Goal: Task Accomplishment & Management: Complete application form

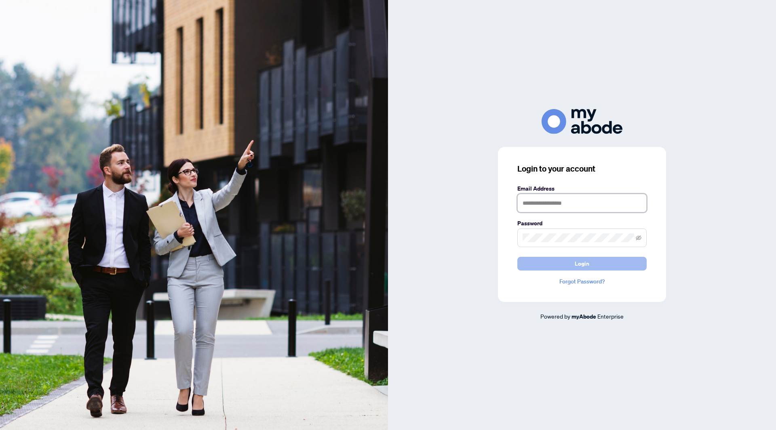
type input "**********"
click at [574, 264] on button "Login" at bounding box center [581, 264] width 129 height 14
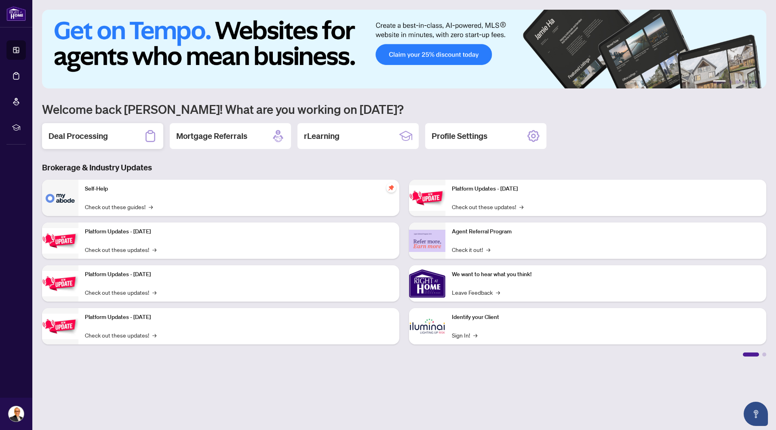
click at [89, 139] on h2 "Deal Processing" at bounding box center [78, 136] width 59 height 11
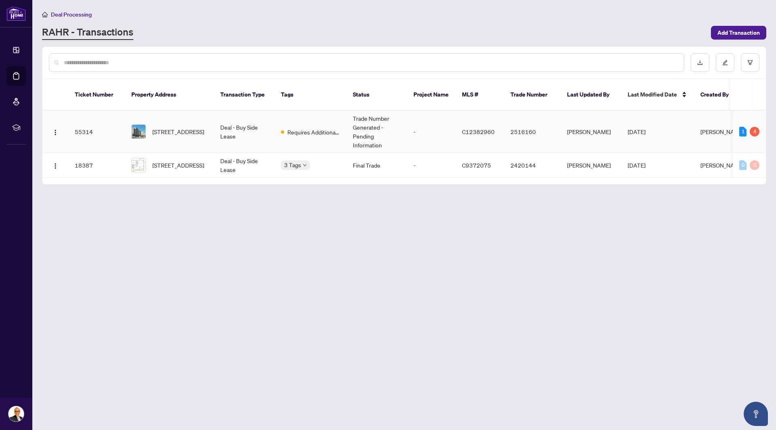
click at [677, 128] on td "[DATE]" at bounding box center [657, 132] width 73 height 42
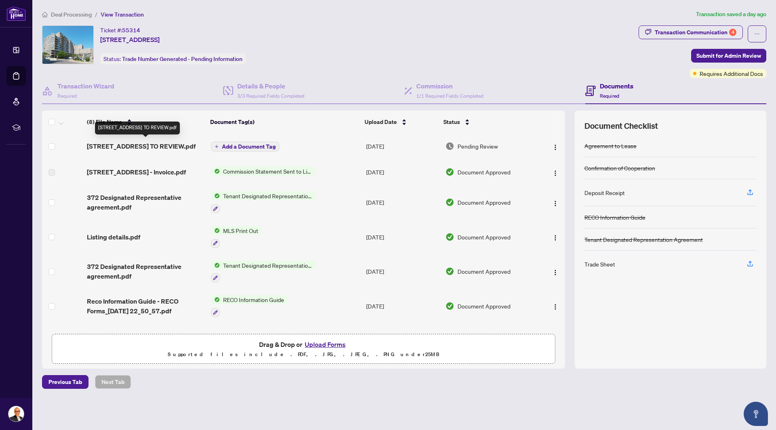
click at [141, 143] on span "[STREET_ADDRESS] TO REVIEW.pdf" at bounding box center [141, 146] width 109 height 10
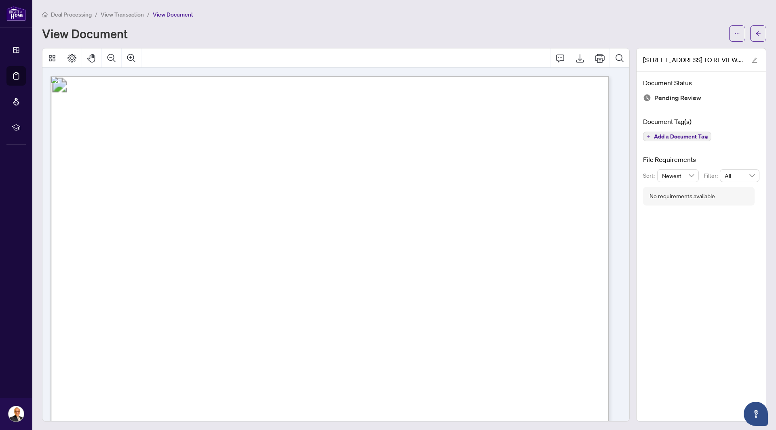
click at [337, 35] on div "View Document" at bounding box center [383, 33] width 682 height 13
click at [755, 33] on icon "arrow-left" at bounding box center [758, 34] width 6 height 6
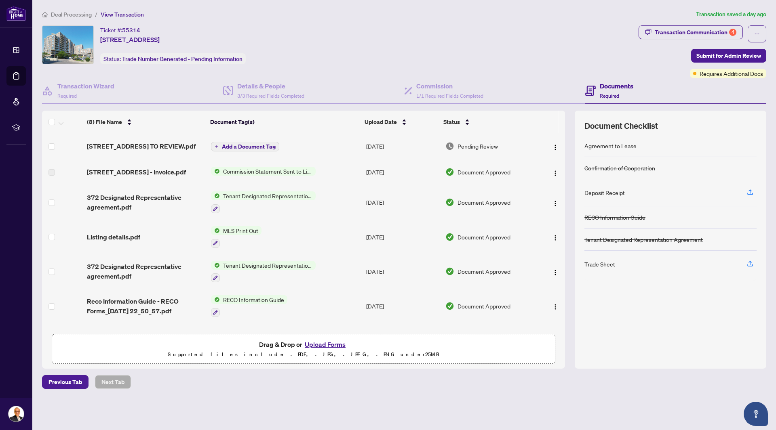
click at [340, 243] on td "MLS Print Out" at bounding box center [285, 237] width 155 height 35
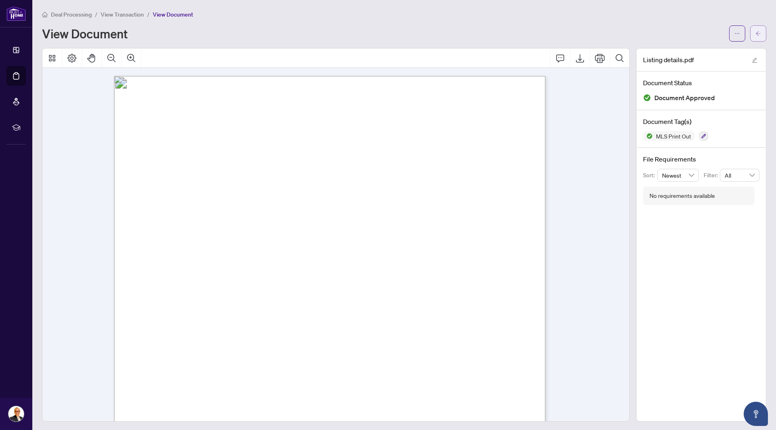
click at [755, 28] on span "button" at bounding box center [758, 33] width 6 height 13
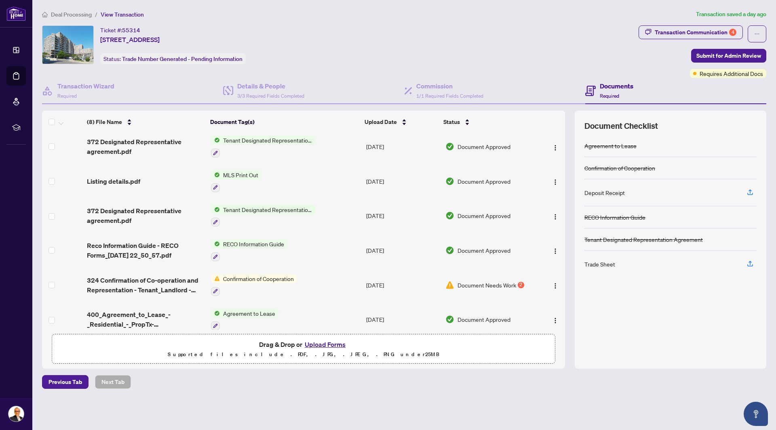
scroll to position [71, 0]
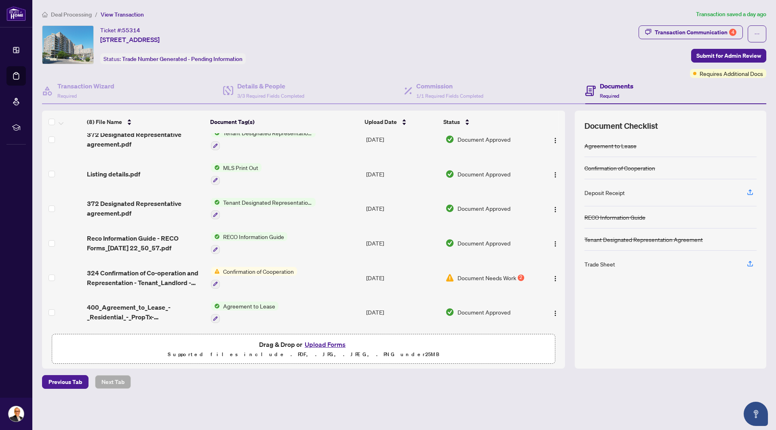
click at [493, 277] on span "Document Needs Work" at bounding box center [487, 278] width 59 height 9
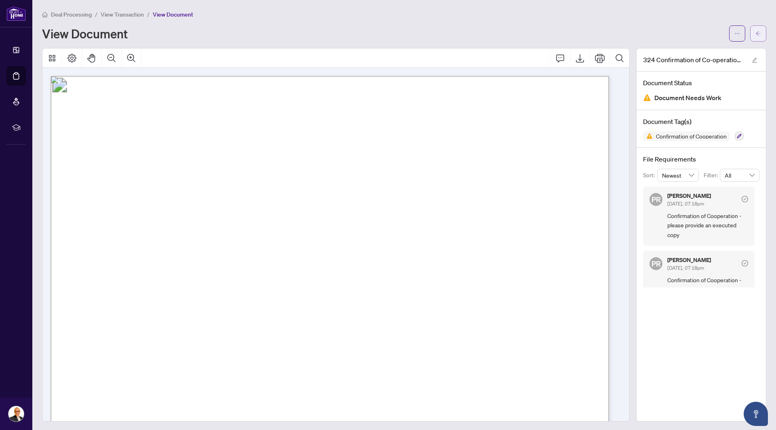
click at [750, 35] on button "button" at bounding box center [758, 33] width 16 height 16
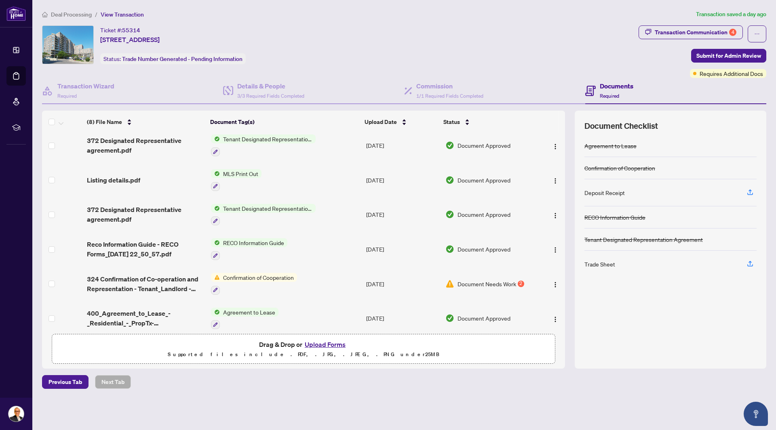
scroll to position [71, 0]
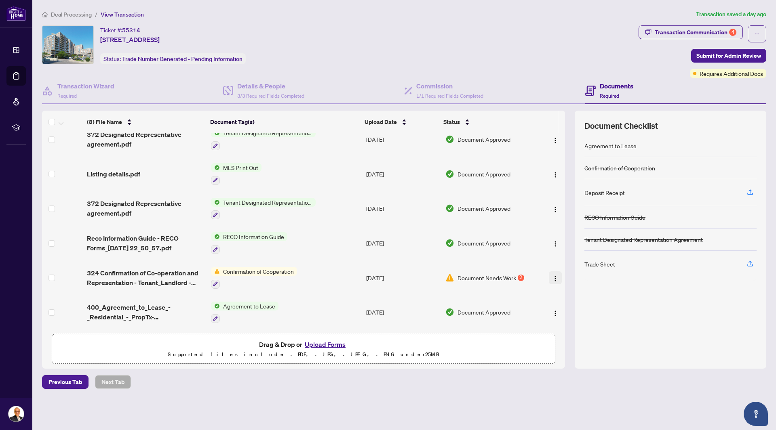
click at [554, 276] on img "button" at bounding box center [555, 279] width 6 height 6
click at [213, 282] on icon "button" at bounding box center [215, 284] width 5 height 5
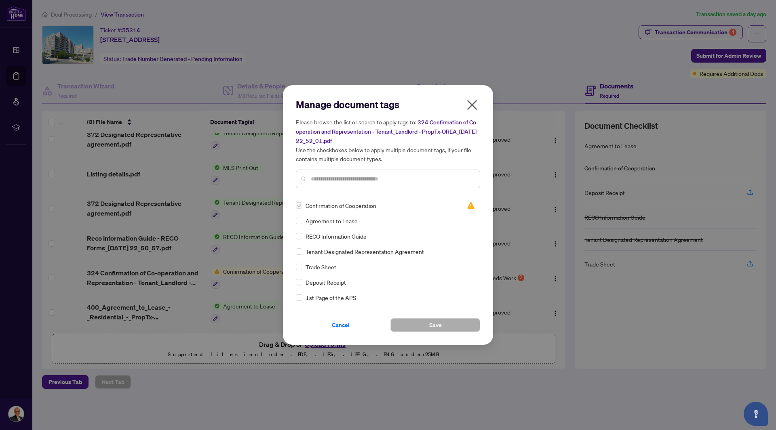
click at [474, 105] on icon "close" at bounding box center [472, 105] width 13 height 13
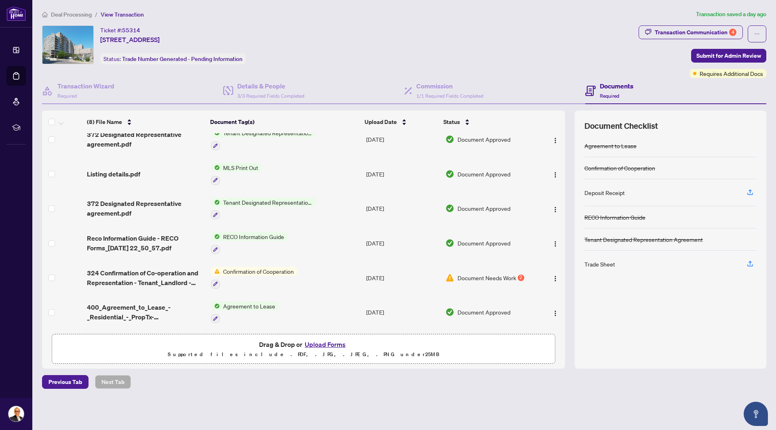
click at [499, 274] on span "Document Needs Work" at bounding box center [487, 278] width 59 height 9
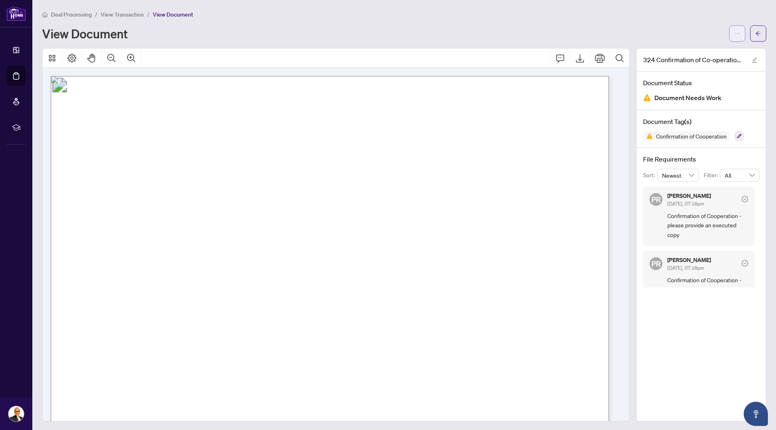
click at [734, 36] on icon "ellipsis" at bounding box center [737, 34] width 6 height 6
click at [678, 25] on div "View Document" at bounding box center [404, 33] width 724 height 16
click at [755, 32] on icon "arrow-left" at bounding box center [758, 34] width 6 height 6
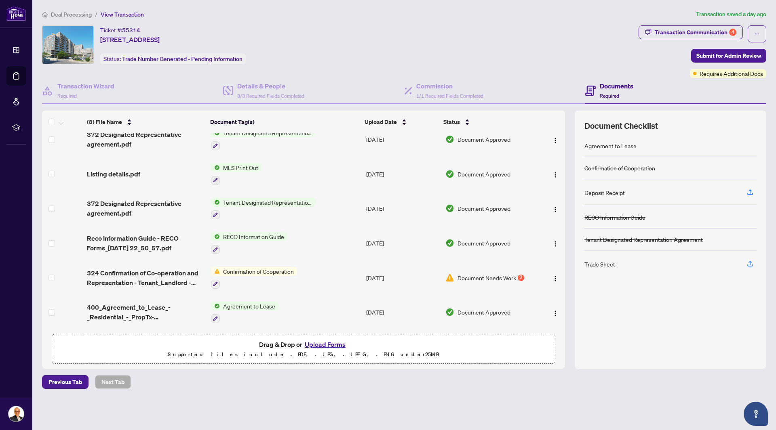
scroll to position [71, 0]
click at [327, 343] on button "Upload Forms" at bounding box center [325, 345] width 46 height 11
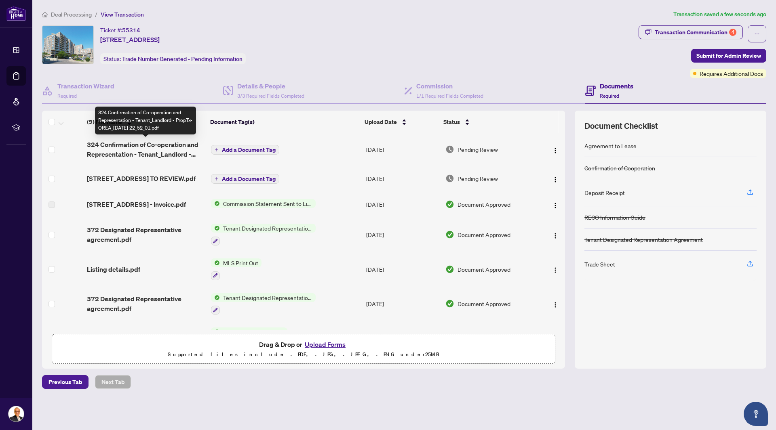
click at [152, 148] on span "324 Confirmation of Co-operation and Representation - Tenant_Landlord - PropTx-…" at bounding box center [146, 149] width 118 height 19
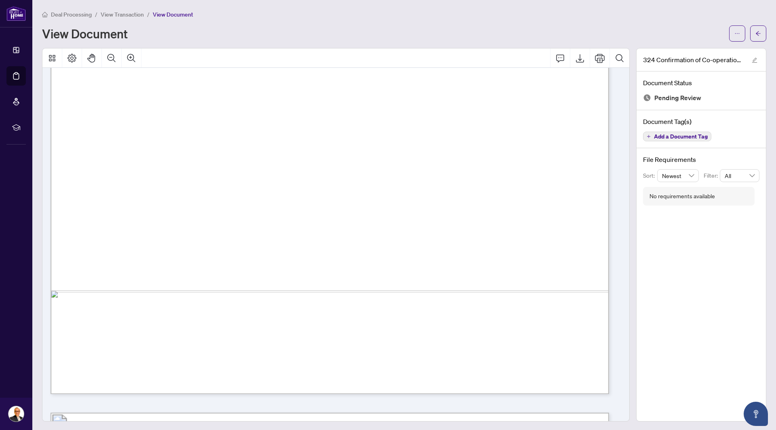
scroll to position [405, 0]
click at [755, 31] on icon "arrow-left" at bounding box center [758, 34] width 6 height 6
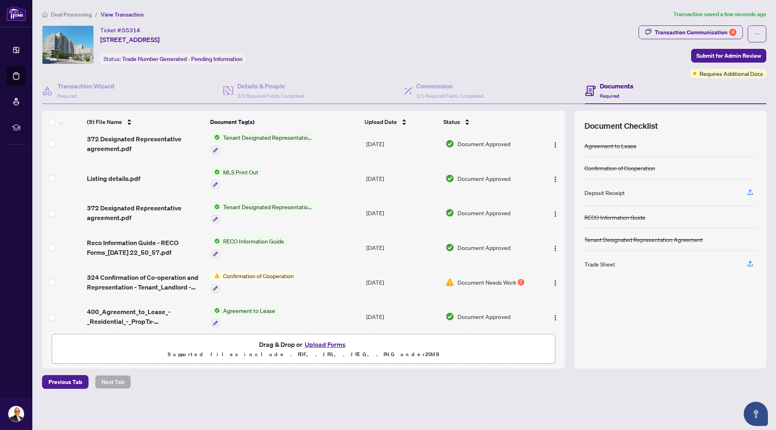
scroll to position [103, 0]
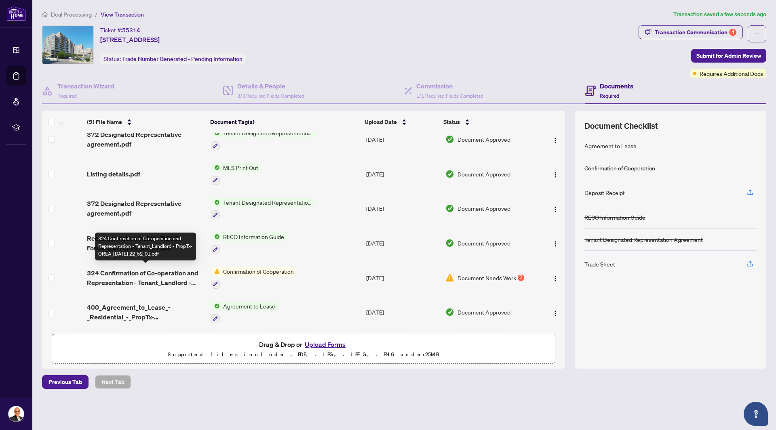
click at [147, 272] on span "324 Confirmation of Co-operation and Representation - Tenant_Landlord - PropTx-…" at bounding box center [146, 277] width 118 height 19
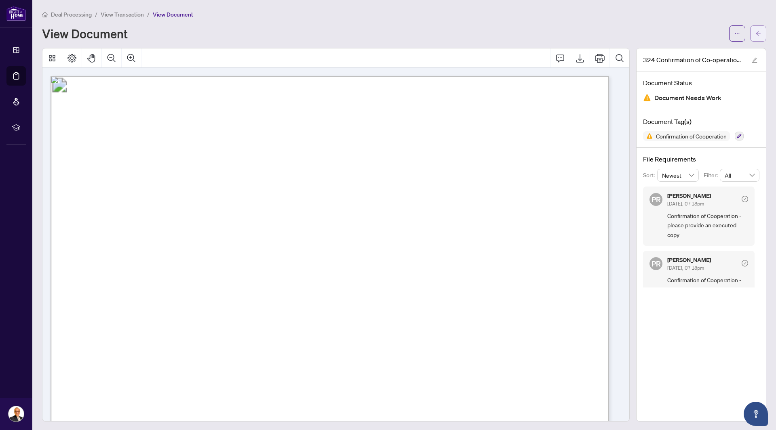
click at [755, 39] on span "button" at bounding box center [758, 33] width 6 height 13
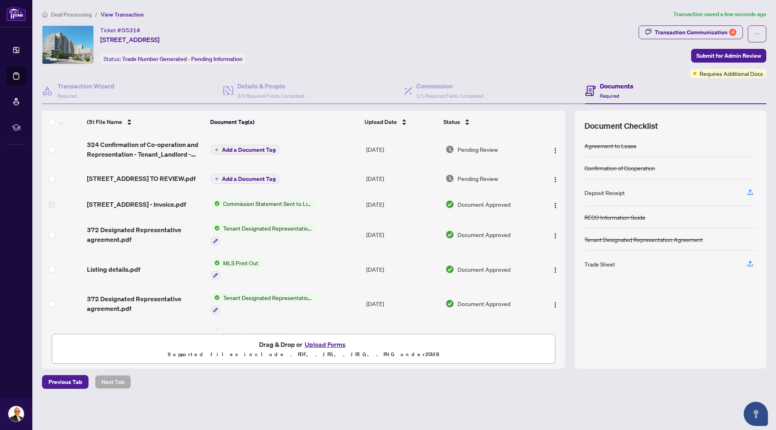
click at [215, 150] on icon "plus" at bounding box center [217, 150] width 4 height 4
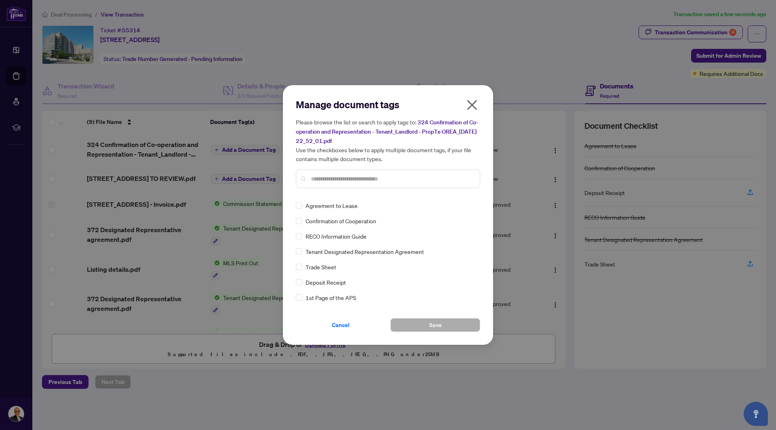
click at [325, 224] on span "Confirmation of Cooperation" at bounding box center [341, 221] width 71 height 9
click at [420, 325] on button "Save" at bounding box center [435, 326] width 90 height 14
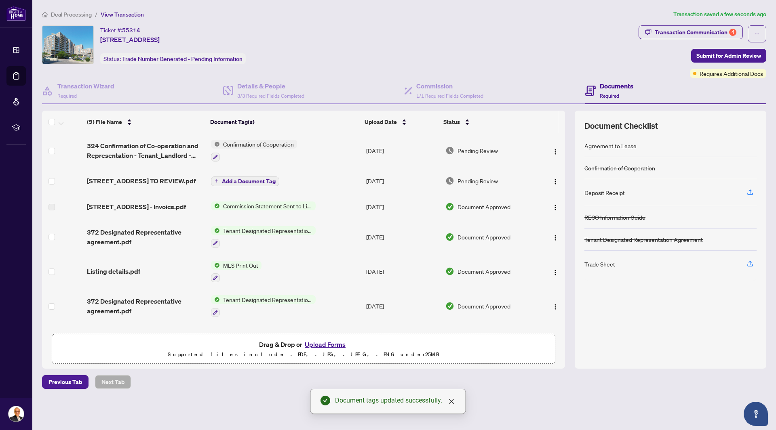
click at [471, 186] on span "Pending Review" at bounding box center [478, 181] width 40 height 9
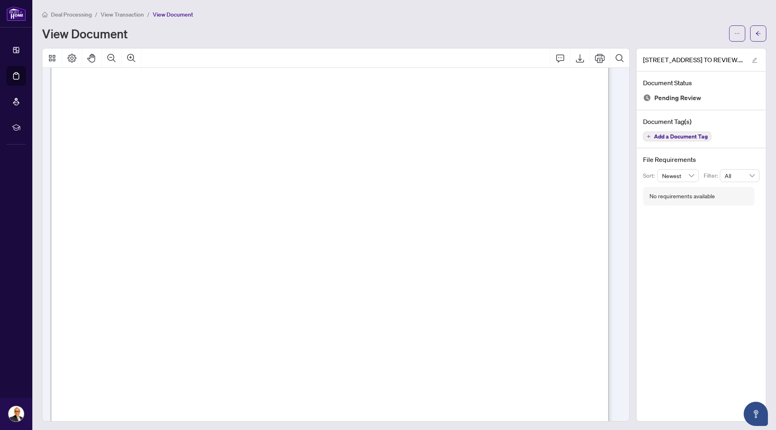
scroll to position [119, 0]
click at [752, 60] on icon "edit" at bounding box center [754, 60] width 5 height 5
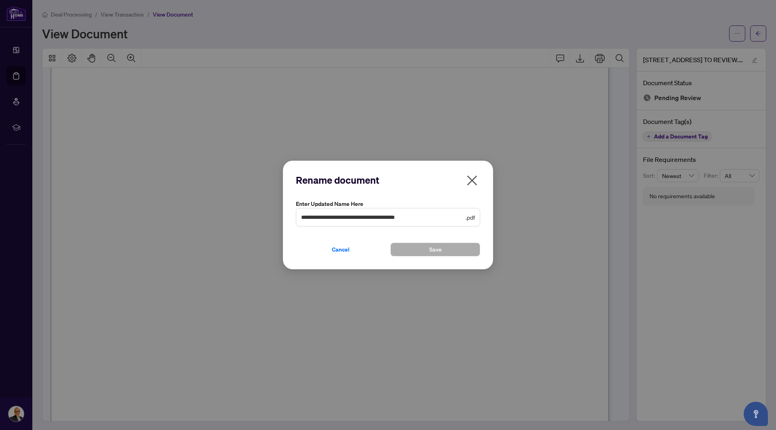
click at [471, 179] on icon "close" at bounding box center [472, 180] width 10 height 10
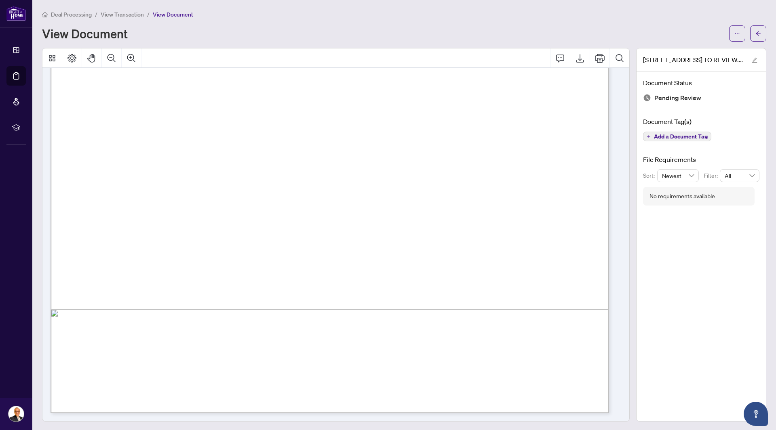
scroll to position [1, 0]
click at [755, 33] on icon "arrow-left" at bounding box center [758, 33] width 6 height 6
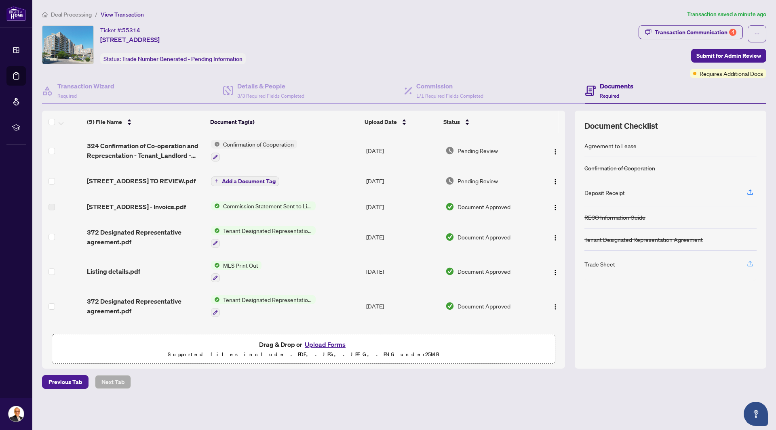
click at [749, 263] on icon "button" at bounding box center [750, 263] width 7 height 7
click at [751, 192] on icon "button" at bounding box center [750, 192] width 7 height 7
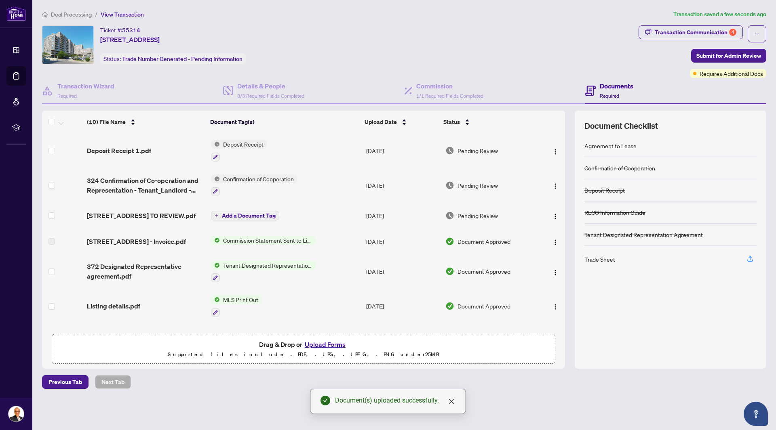
click at [70, 16] on span "Deal Processing" at bounding box center [71, 14] width 41 height 7
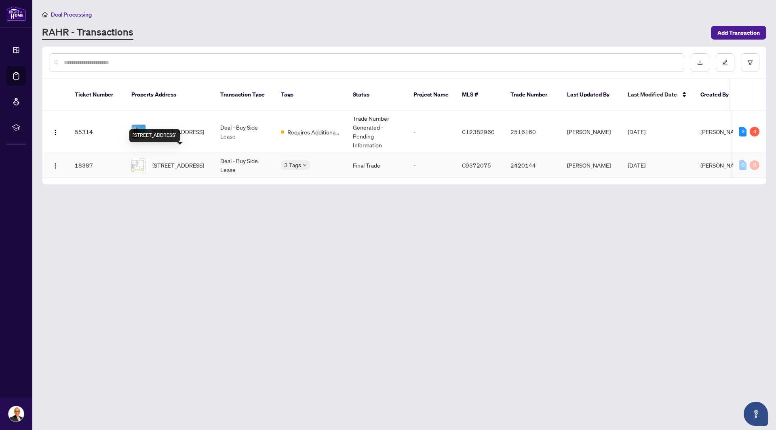
click at [178, 161] on span "[STREET_ADDRESS]" at bounding box center [178, 165] width 52 height 9
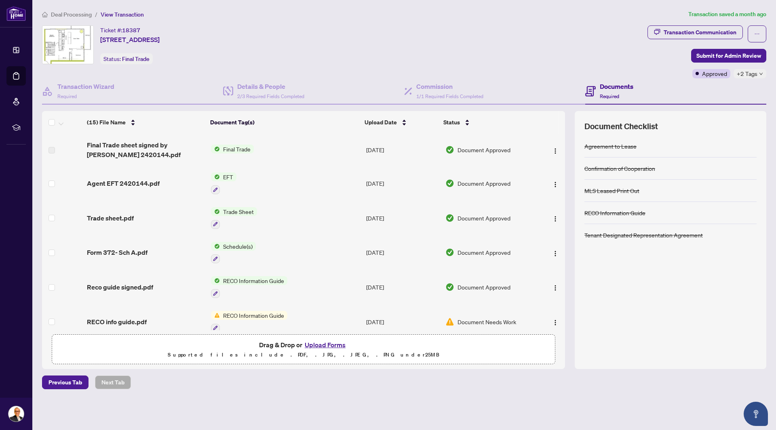
click at [231, 150] on span "Final Trade" at bounding box center [237, 149] width 34 height 9
click at [111, 155] on span "Final Trade sheet signed by [PERSON_NAME] 2420144.pdf" at bounding box center [146, 149] width 118 height 19
click at [552, 150] on img "button" at bounding box center [555, 151] width 6 height 6
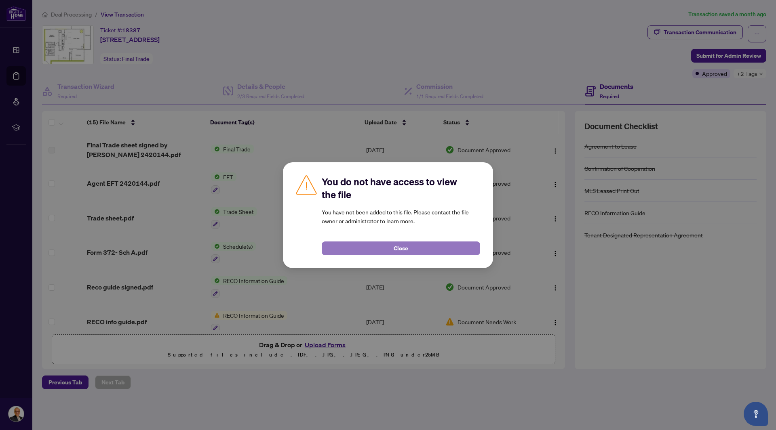
click at [348, 246] on button "Close" at bounding box center [401, 249] width 158 height 14
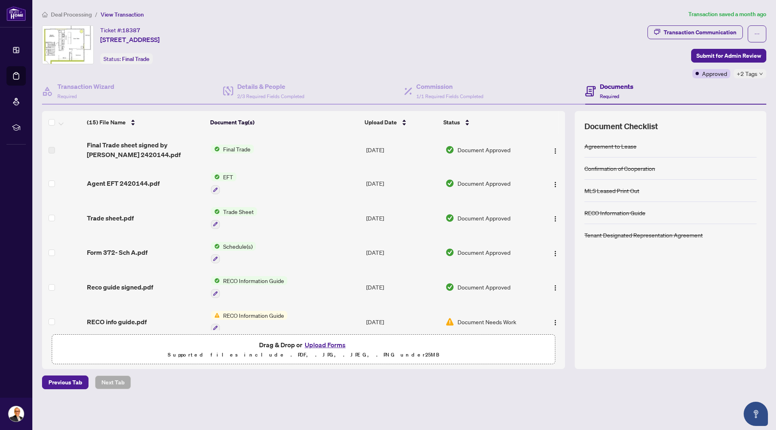
click at [236, 19] on div "Deal Processing / View Transaction Transaction saved a month ago Ticket #: 1838…" at bounding box center [404, 200] width 731 height 380
click at [141, 220] on div "Trade sheet.pdf" at bounding box center [146, 218] width 118 height 10
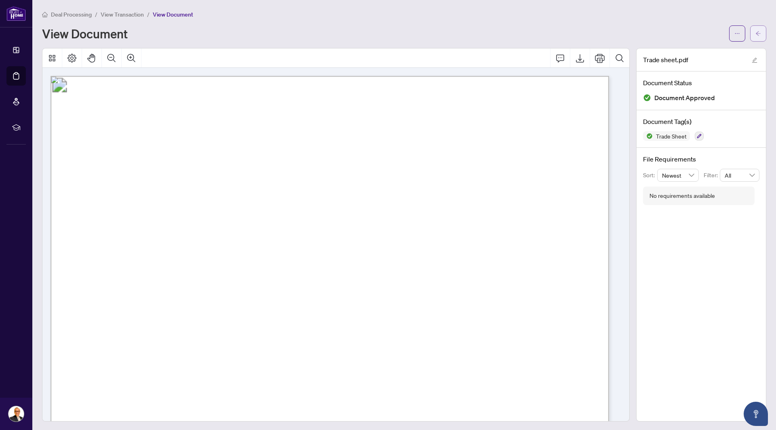
click at [750, 32] on button "button" at bounding box center [758, 33] width 16 height 16
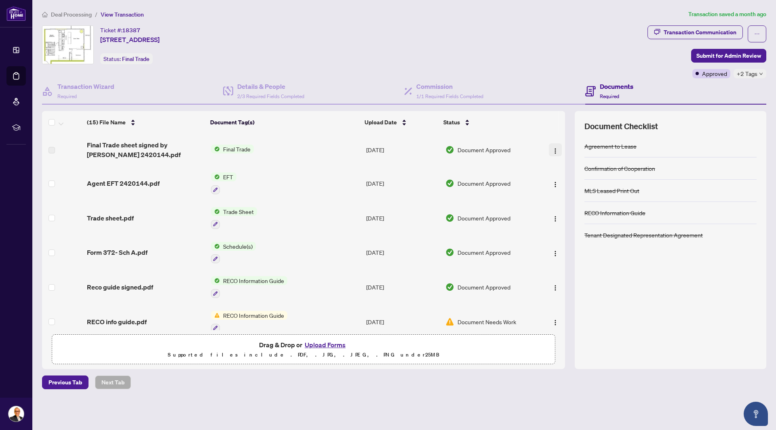
click at [554, 153] on img "button" at bounding box center [555, 151] width 6 height 6
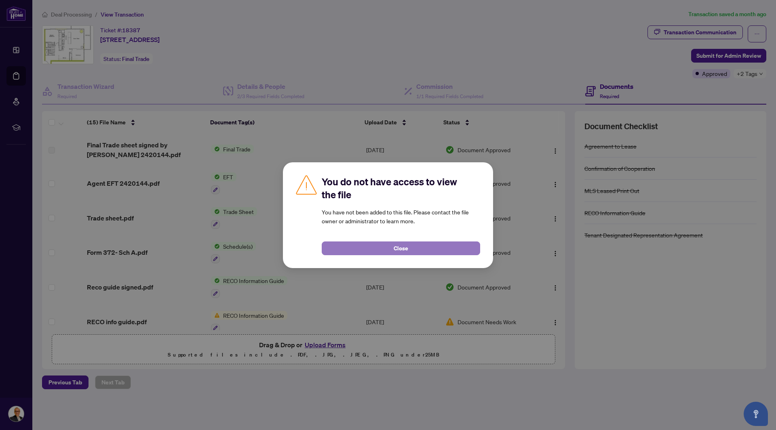
click at [396, 249] on span "Close" at bounding box center [401, 248] width 15 height 13
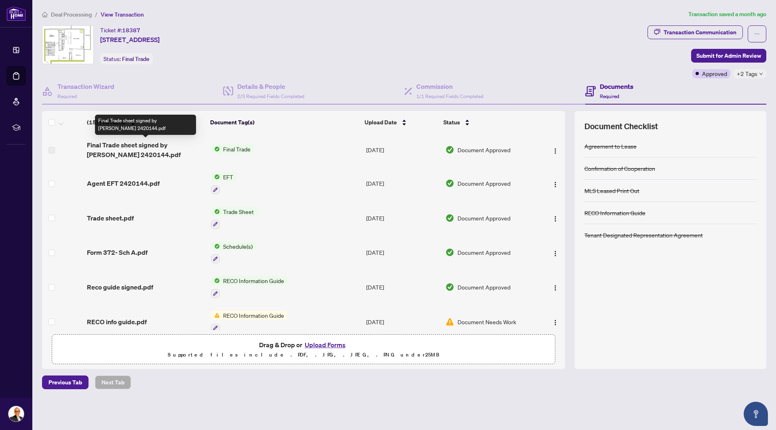
click at [103, 156] on span "Final Trade sheet signed by [PERSON_NAME] 2420144.pdf" at bounding box center [146, 149] width 118 height 19
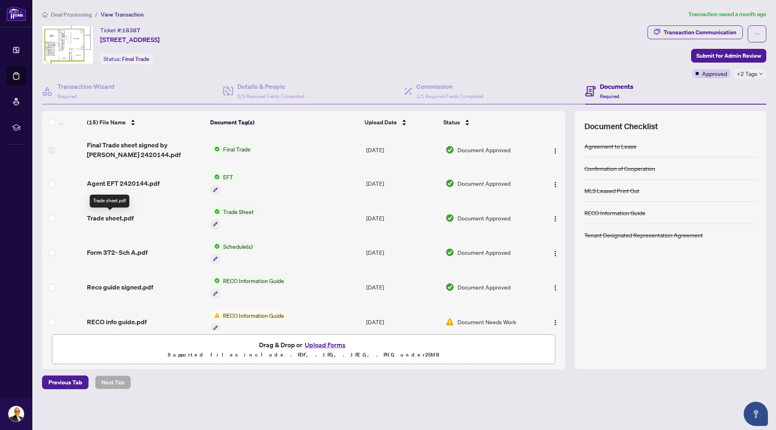
click at [101, 222] on span "Trade sheet.pdf" at bounding box center [110, 218] width 47 height 10
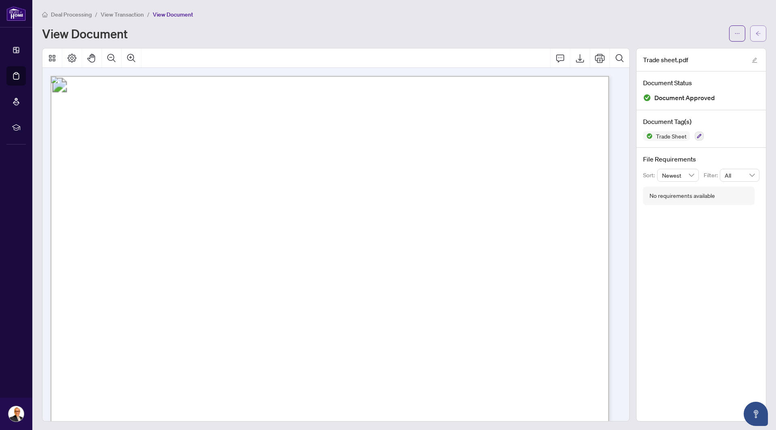
click at [755, 33] on icon "arrow-left" at bounding box center [758, 34] width 6 height 6
click at [755, 27] on span "button" at bounding box center [758, 33] width 6 height 13
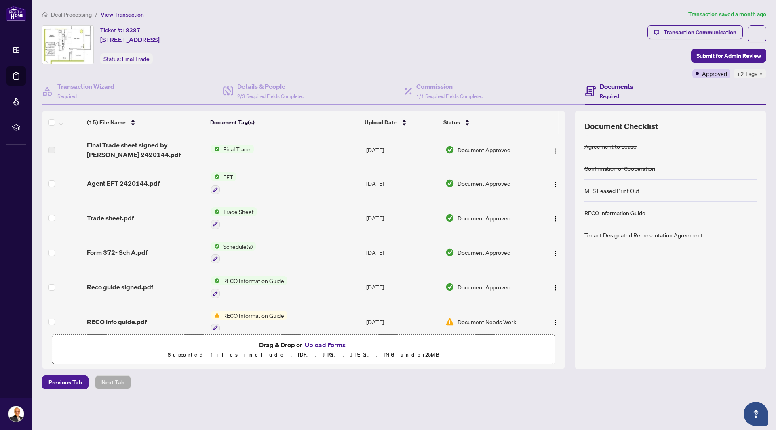
click at [72, 17] on span "Deal Processing" at bounding box center [71, 14] width 41 height 7
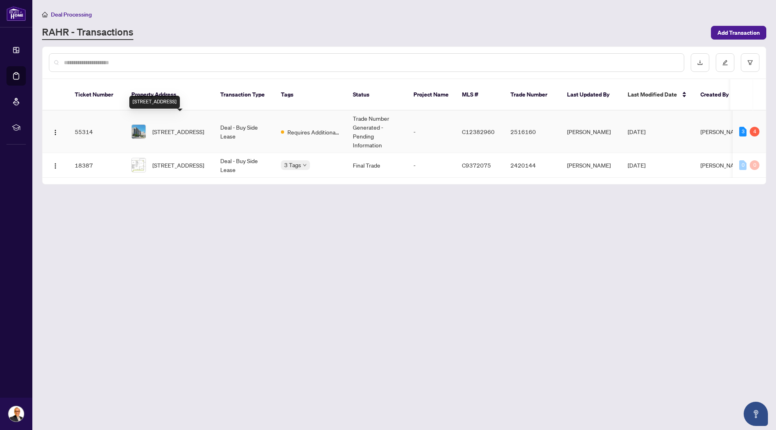
click at [194, 127] on span "[STREET_ADDRESS]" at bounding box center [178, 131] width 52 height 9
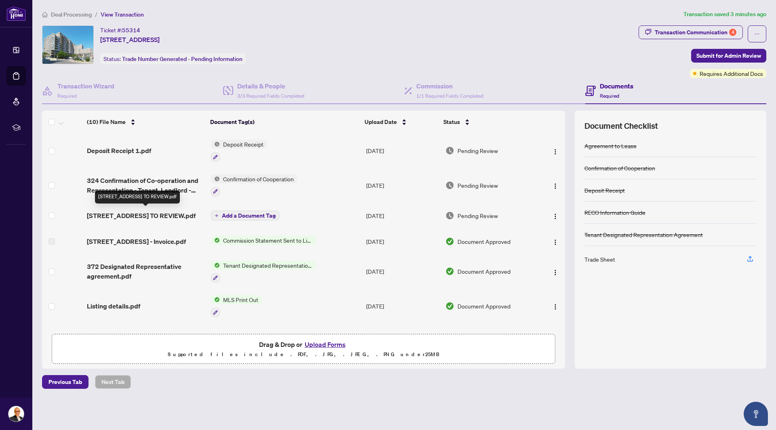
click at [192, 215] on span "[STREET_ADDRESS] TO REVIEW.pdf" at bounding box center [141, 216] width 109 height 10
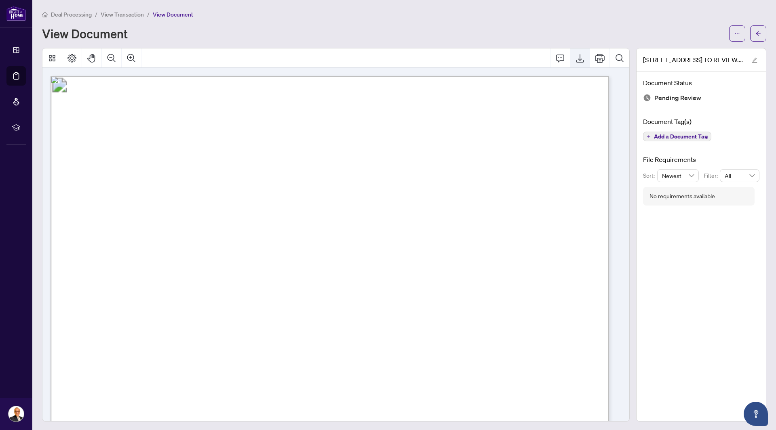
click at [575, 60] on icon "Export" at bounding box center [580, 58] width 10 height 10
click at [71, 13] on span "Deal Processing" at bounding box center [71, 14] width 41 height 7
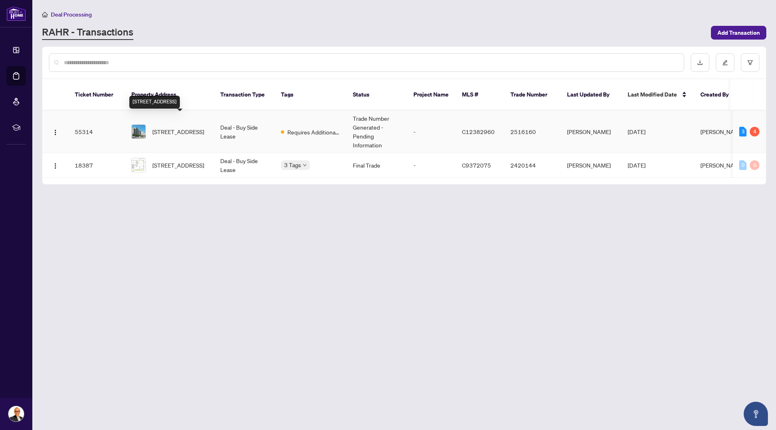
click at [203, 127] on span "[STREET_ADDRESS]" at bounding box center [178, 131] width 52 height 9
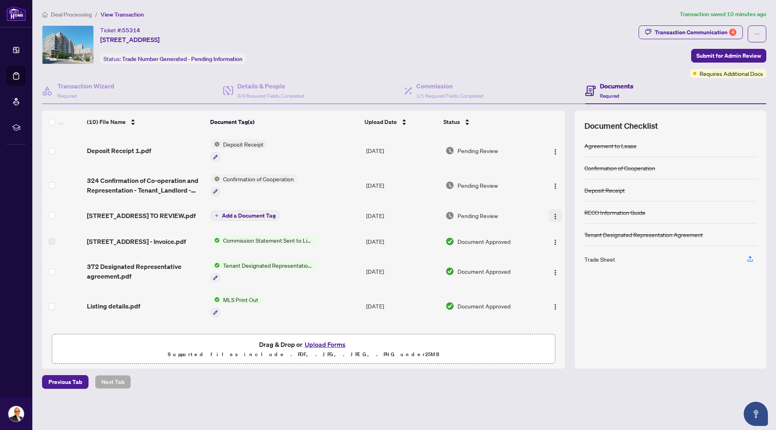
click at [559, 221] on button "button" at bounding box center [555, 215] width 13 height 13
click at [700, 324] on div "Agreement to Lease Confirmation of Cooperation Deposit Receipt RECO Information…" at bounding box center [670, 247] width 172 height 224
click at [149, 215] on span "[STREET_ADDRESS] TO REVIEW.pdf" at bounding box center [141, 216] width 109 height 10
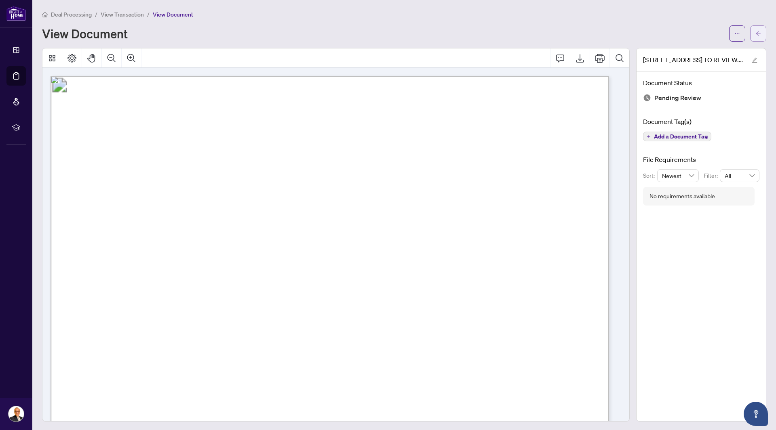
click at [755, 35] on icon "arrow-left" at bounding box center [758, 34] width 6 height 6
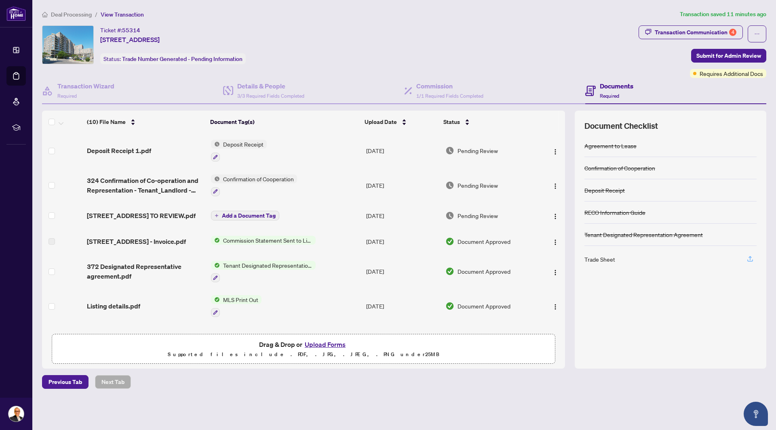
click at [747, 258] on icon "button" at bounding box center [750, 258] width 7 height 7
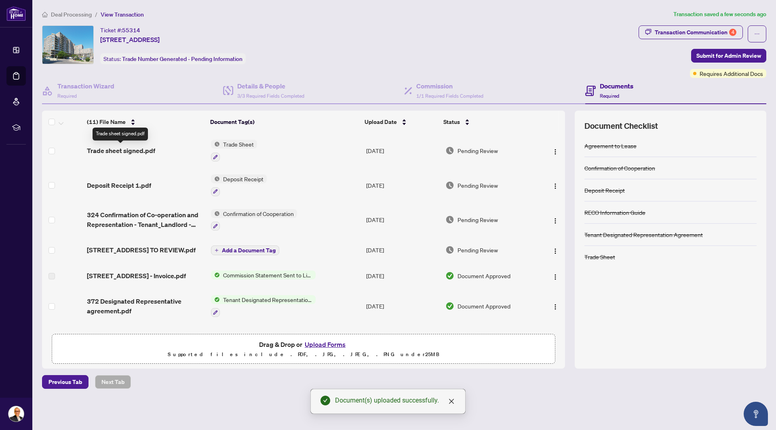
click at [138, 152] on span "Trade sheet signed.pdf" at bounding box center [121, 151] width 68 height 10
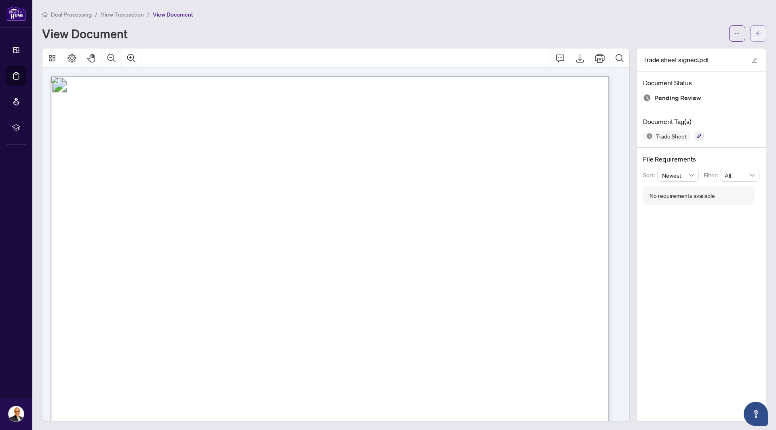
click at [750, 34] on button "button" at bounding box center [758, 33] width 16 height 16
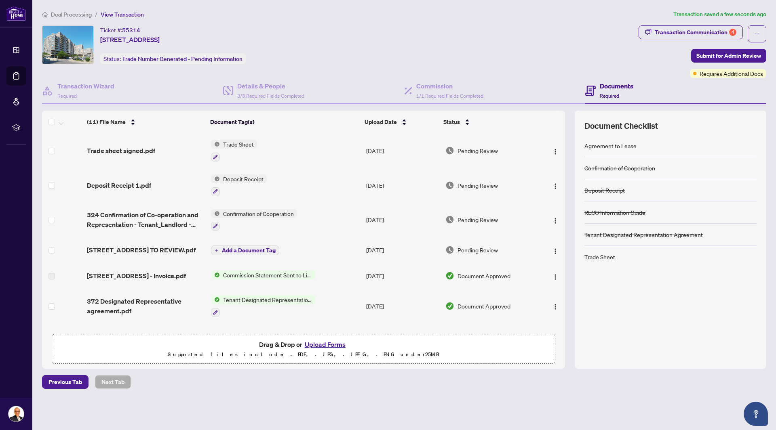
click at [84, 16] on span "Deal Processing" at bounding box center [71, 14] width 41 height 7
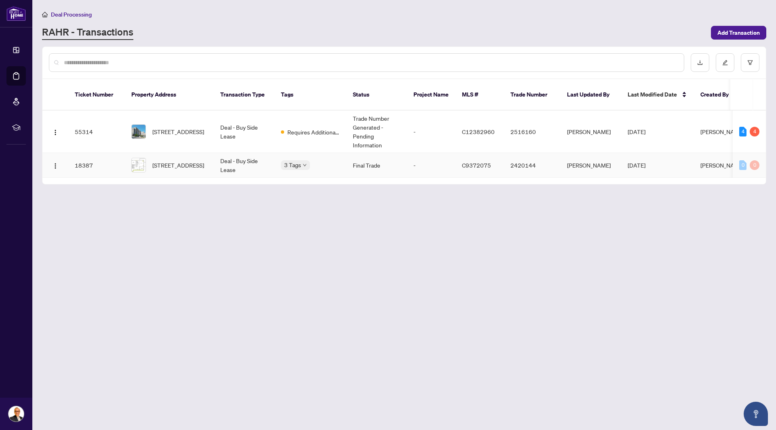
click at [87, 155] on td "18387" at bounding box center [96, 165] width 57 height 25
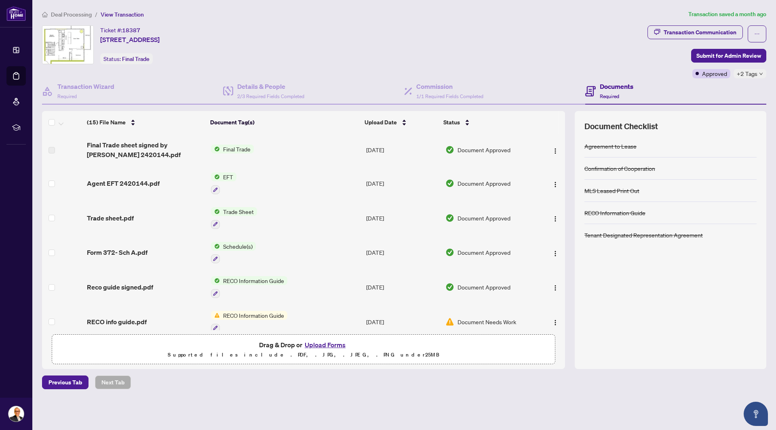
click at [157, 218] on div "Trade sheet.pdf" at bounding box center [146, 218] width 118 height 10
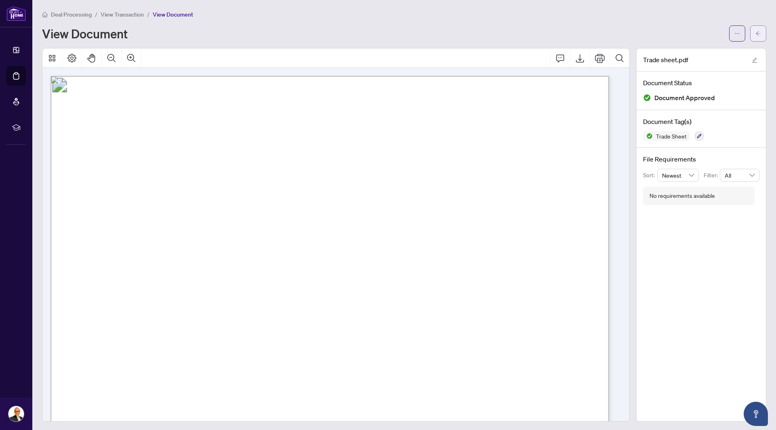
click at [750, 32] on button "button" at bounding box center [758, 33] width 16 height 16
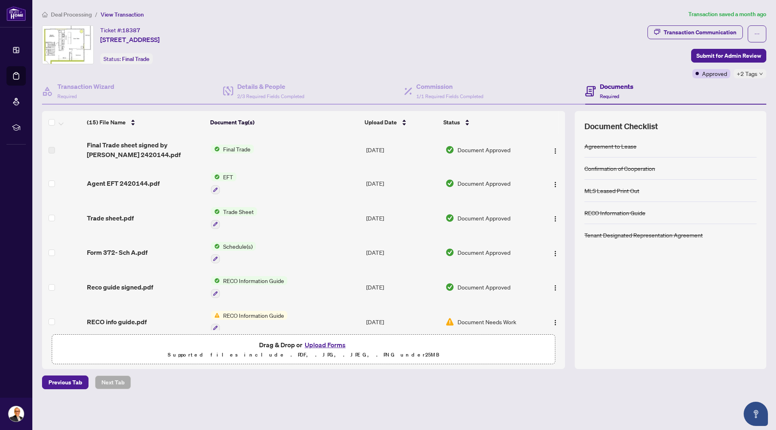
click at [72, 16] on span "Deal Processing" at bounding box center [71, 14] width 41 height 7
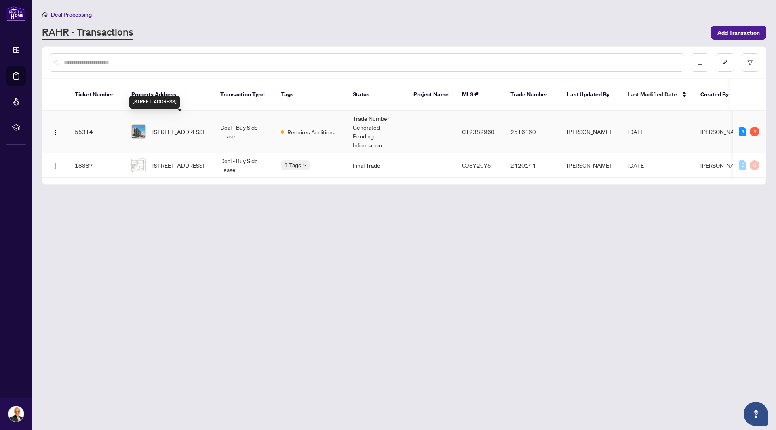
click at [176, 127] on span "[STREET_ADDRESS]" at bounding box center [178, 131] width 52 height 9
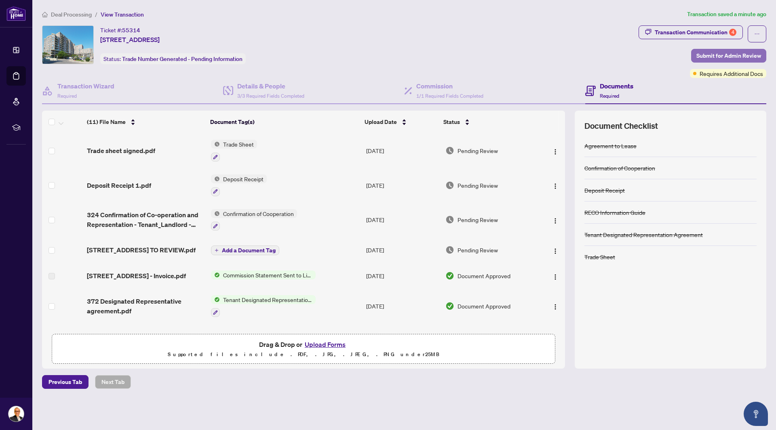
click at [722, 56] on span "Submit for Admin Review" at bounding box center [728, 55] width 65 height 13
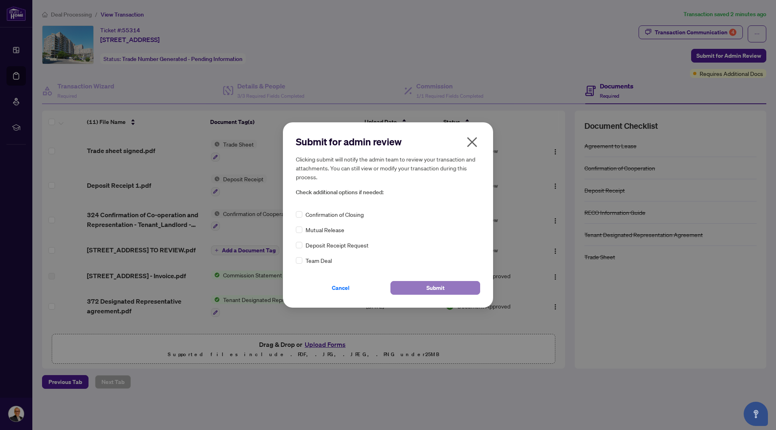
click at [431, 292] on span "Submit" at bounding box center [435, 288] width 18 height 13
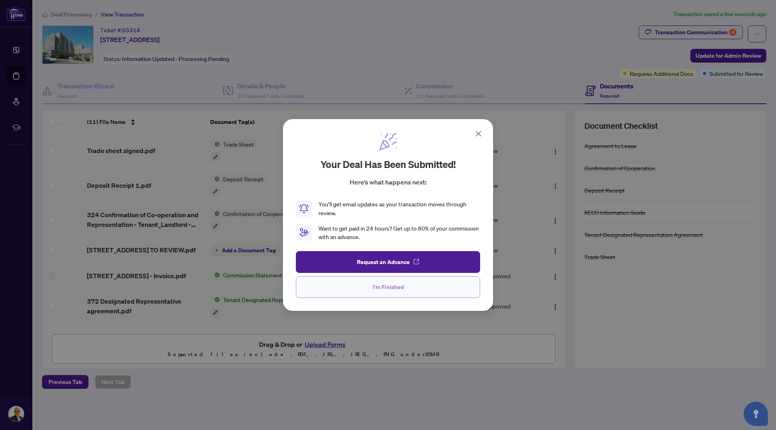
click at [375, 285] on span "I'm Finished" at bounding box center [388, 287] width 31 height 13
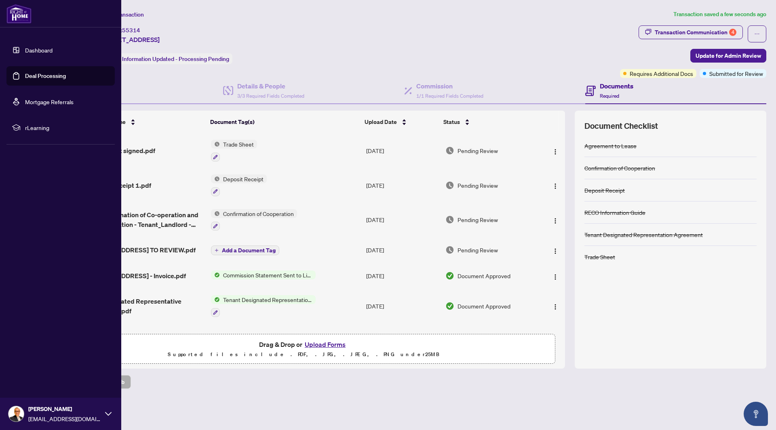
click at [25, 50] on link "Dashboard" at bounding box center [38, 49] width 27 height 7
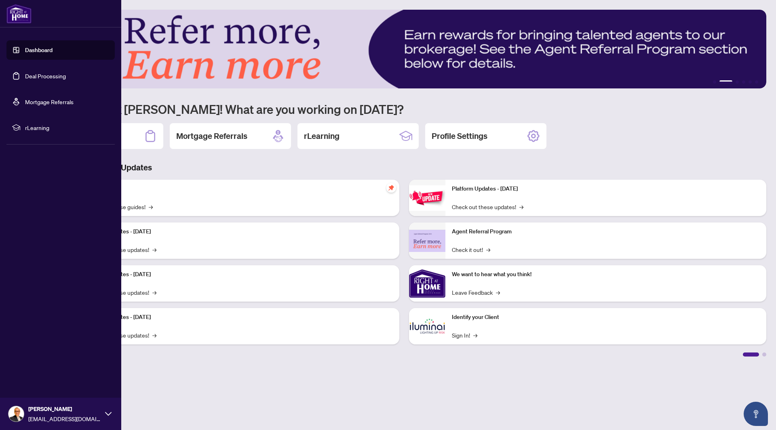
click at [108, 413] on icon at bounding box center [108, 414] width 6 height 6
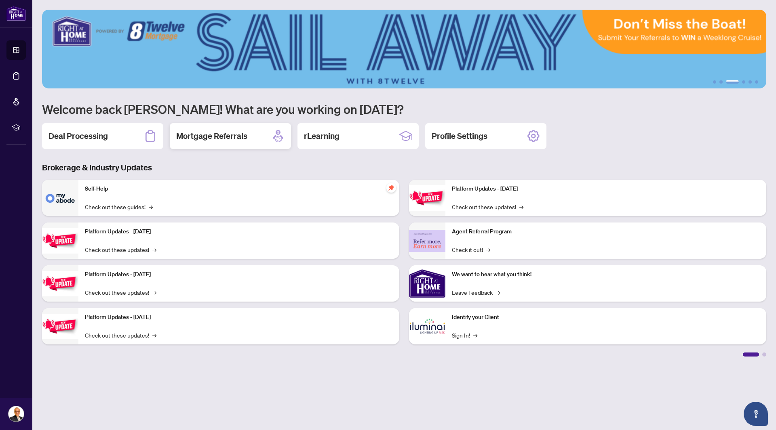
click at [213, 142] on div "Mortgage Referrals" at bounding box center [230, 136] width 121 height 26
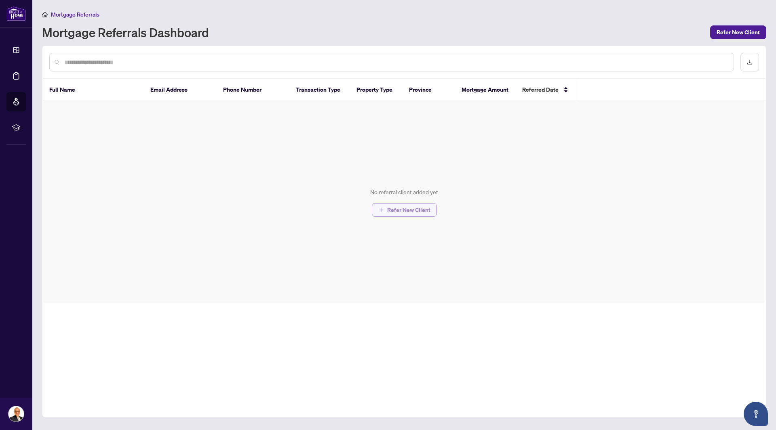
click at [394, 210] on span "Refer New Client" at bounding box center [408, 210] width 43 height 13
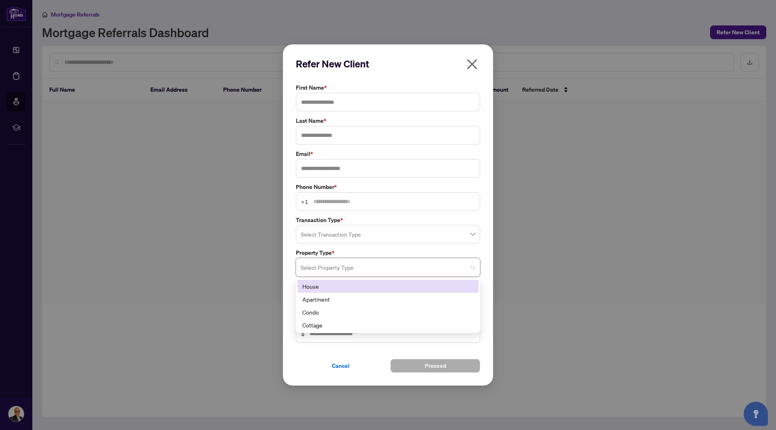
click at [345, 265] on input "search" at bounding box center [384, 269] width 167 height 18
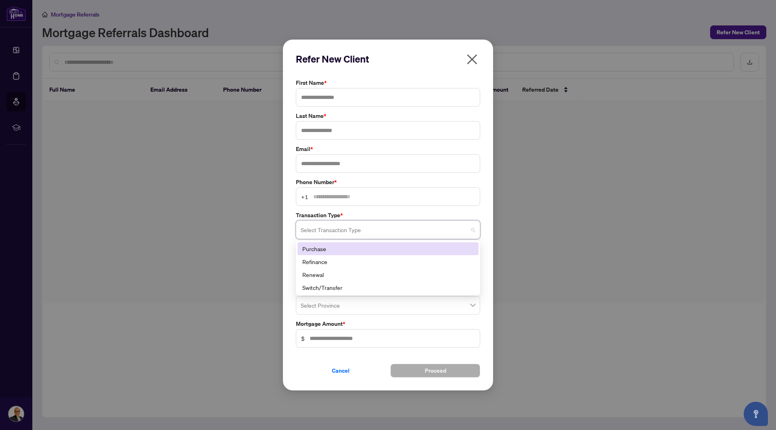
click at [368, 234] on input "search" at bounding box center [384, 231] width 167 height 18
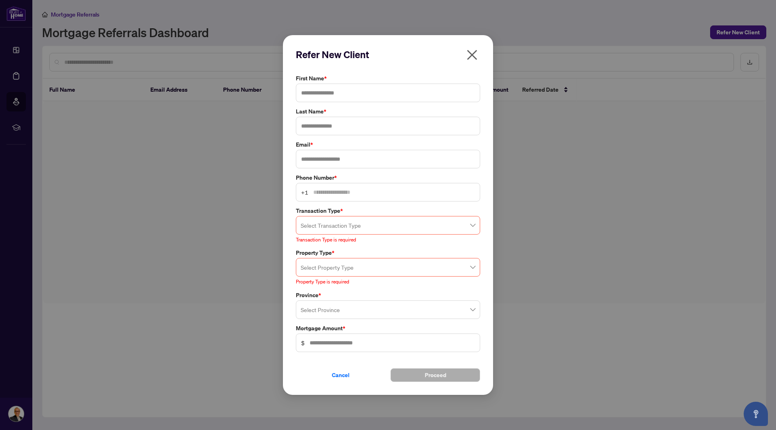
click at [474, 61] on icon "close" at bounding box center [472, 55] width 13 height 13
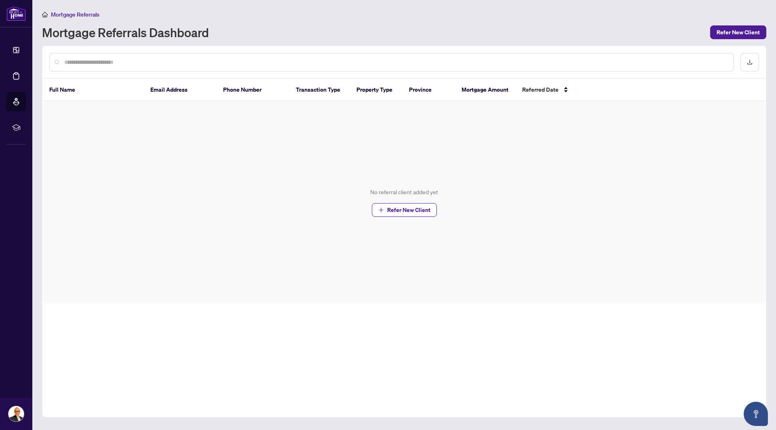
click at [268, 23] on div "Mortgage Referrals Mortgage Referrals Dashboard Refer New Client" at bounding box center [404, 25] width 724 height 30
drag, startPoint x: 61, startPoint y: 15, endPoint x: 41, endPoint y: 9, distance: 21.6
click at [43, 9] on main "Mortgage Referrals Mortgage Referrals Dashboard Refer New Client Full Name Emai…" at bounding box center [404, 215] width 744 height 430
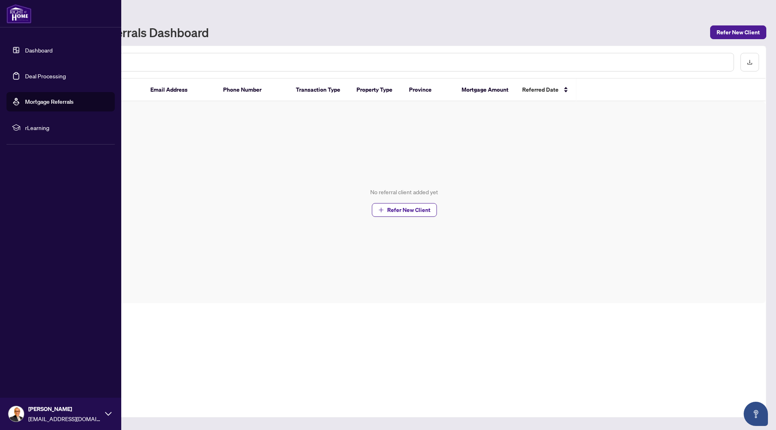
click at [42, 53] on link "Dashboard" at bounding box center [38, 49] width 27 height 7
